Goal: Communication & Community: Ask a question

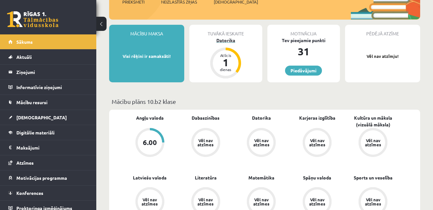
scroll to position [98, 0]
click at [19, 70] on legend "Ziņojumi 0" at bounding box center [52, 72] width 72 height 15
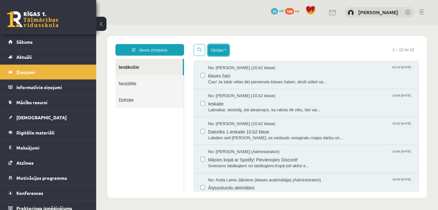
click at [219, 52] on button "Opcijas" at bounding box center [219, 50] width 22 height 12
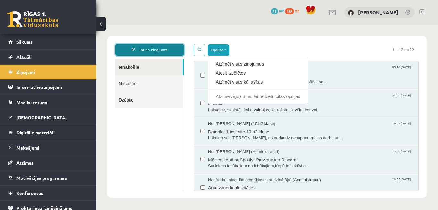
click at [161, 51] on link "Jauns ziņojums" at bounding box center [150, 50] width 69 height 12
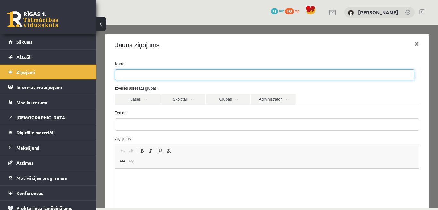
click at [161, 73] on ul at bounding box center [265, 75] width 299 height 10
click at [185, 102] on link "Skolotāji" at bounding box center [182, 99] width 45 height 11
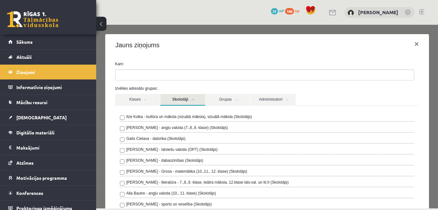
click at [163, 140] on label "Gatis Cielava - datorika (Skolotājs)" at bounding box center [155, 138] width 59 height 6
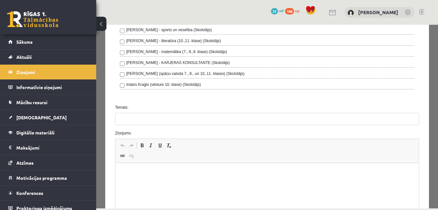
scroll to position [269, 0]
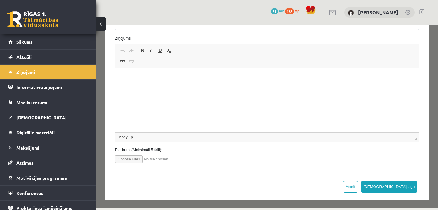
click at [302, 110] on html at bounding box center [267, 100] width 304 height 64
click at [320, 90] on html "**********" at bounding box center [267, 100] width 304 height 64
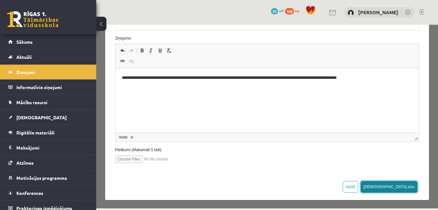
click at [403, 182] on button "[DEMOGRAPHIC_DATA] ziņu" at bounding box center [389, 187] width 57 height 12
click at [275, 100] on html "**********" at bounding box center [267, 100] width 304 height 64
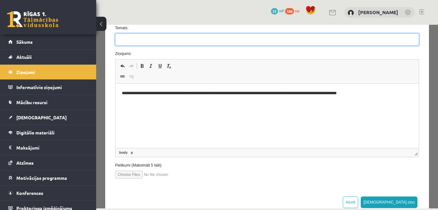
click at [310, 43] on input "Temats:" at bounding box center [267, 39] width 305 height 12
type input "**********"
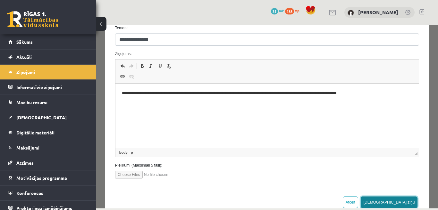
click at [404, 197] on button "[DEMOGRAPHIC_DATA] ziņu" at bounding box center [389, 202] width 57 height 12
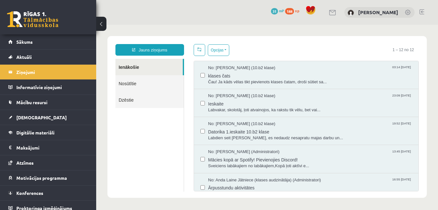
scroll to position [0, 0]
click at [27, 40] on span "Sākums" at bounding box center [24, 42] width 16 height 6
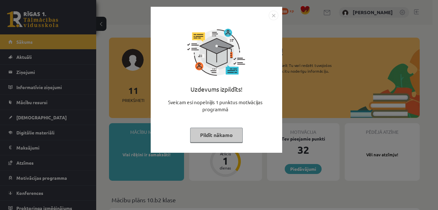
click at [276, 16] on img "Close" at bounding box center [274, 16] width 10 height 10
